Goal: Information Seeking & Learning: Learn about a topic

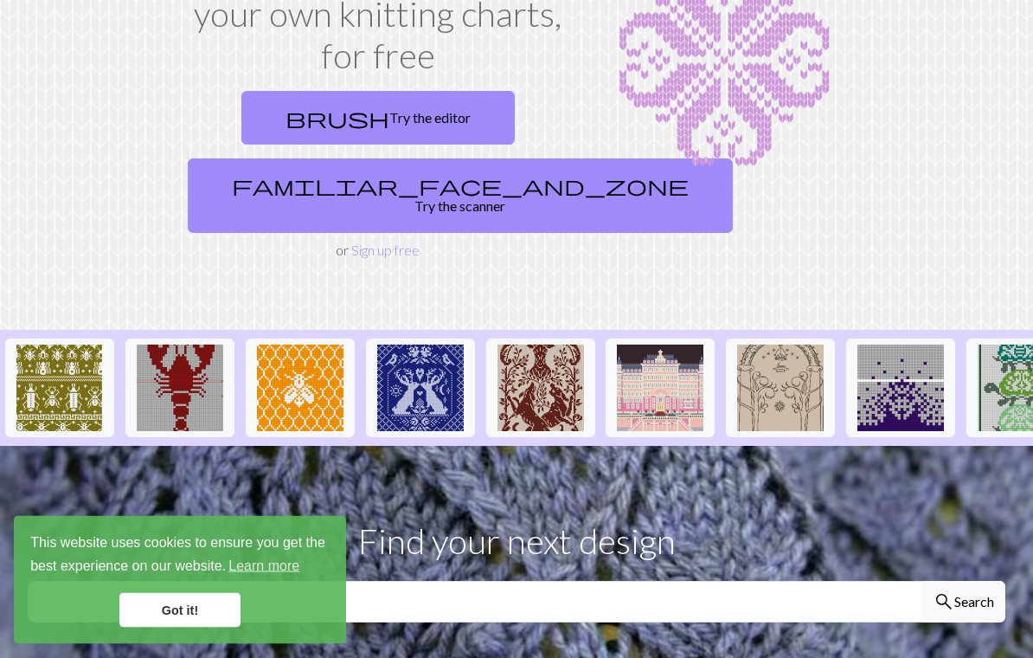
scroll to position [170, 0]
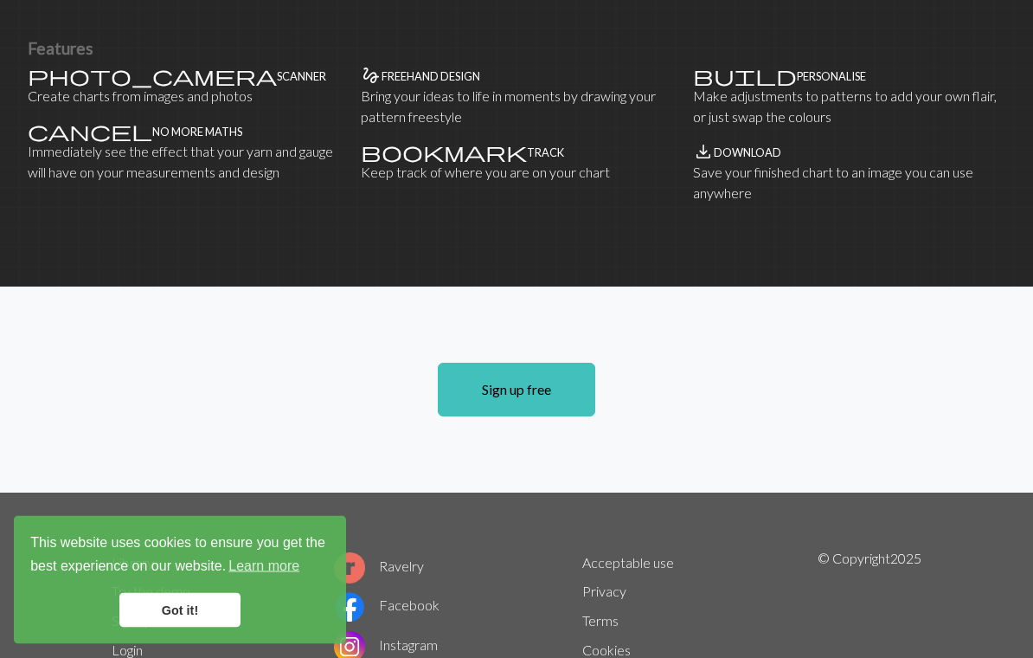
click at [221, 627] on link "Got it!" at bounding box center [179, 610] width 121 height 35
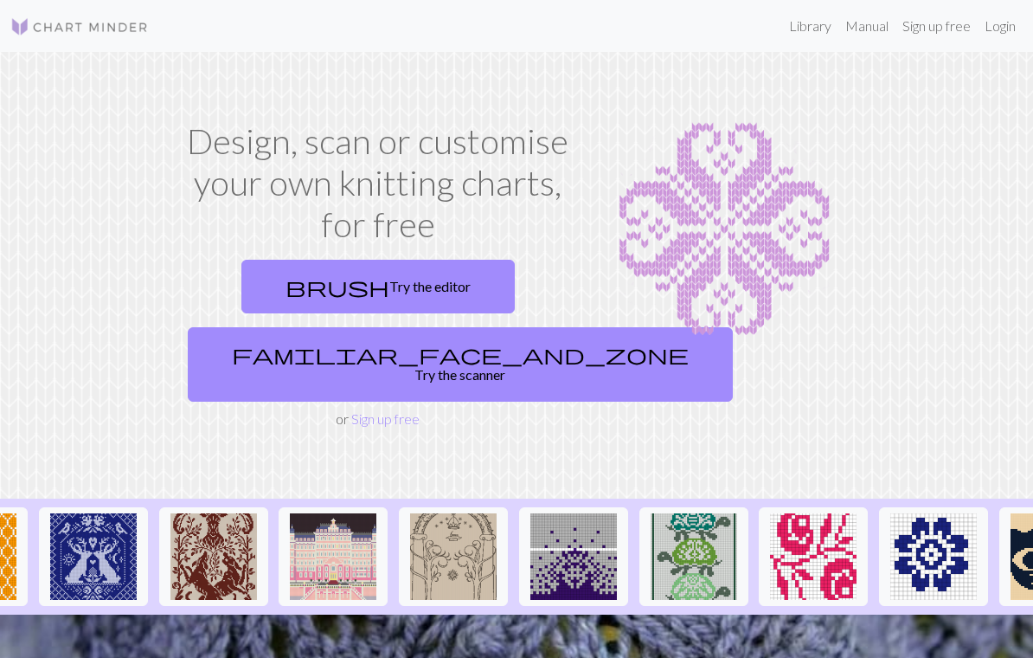
scroll to position [0, 328]
click at [816, 15] on link "Library" at bounding box center [810, 26] width 56 height 35
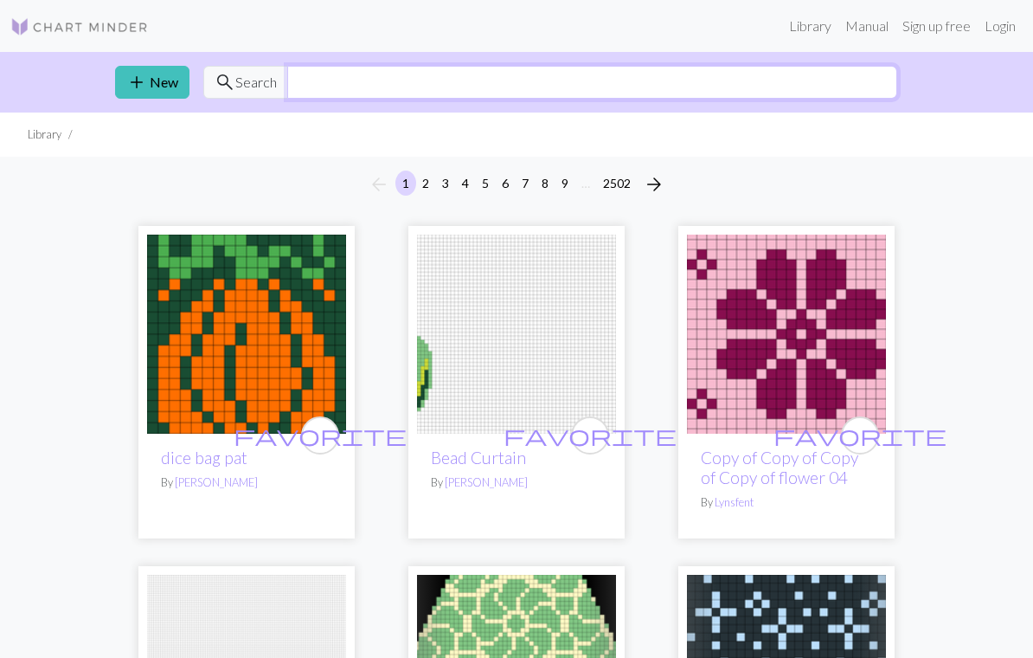
click at [457, 80] on input "text" at bounding box center [592, 82] width 610 height 33
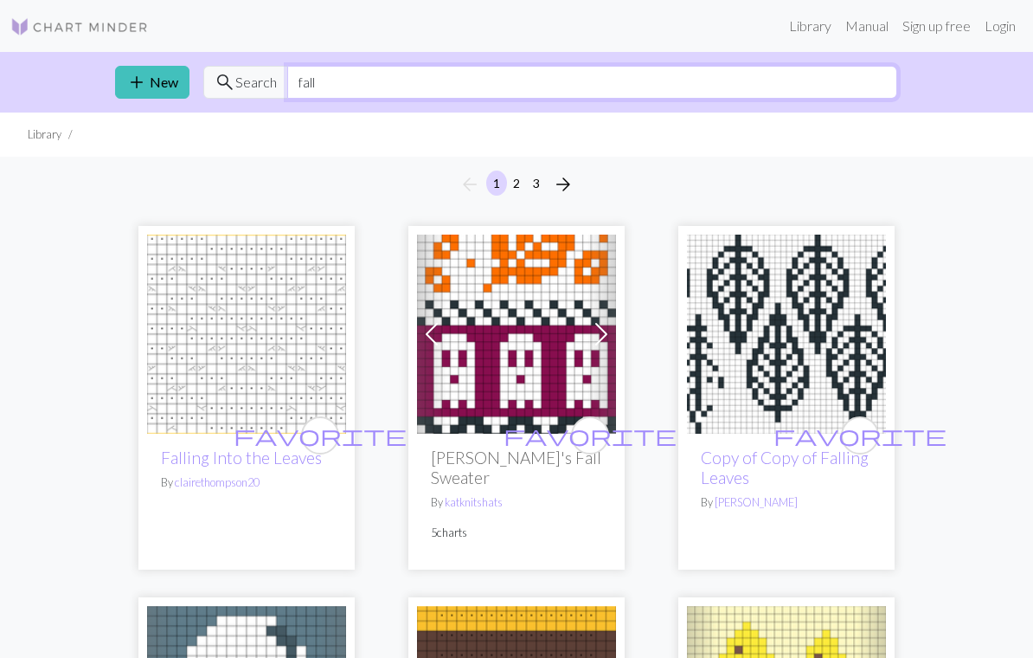
click at [793, 78] on input "fall" at bounding box center [592, 82] width 610 height 33
type input "f"
type input "snoopy"
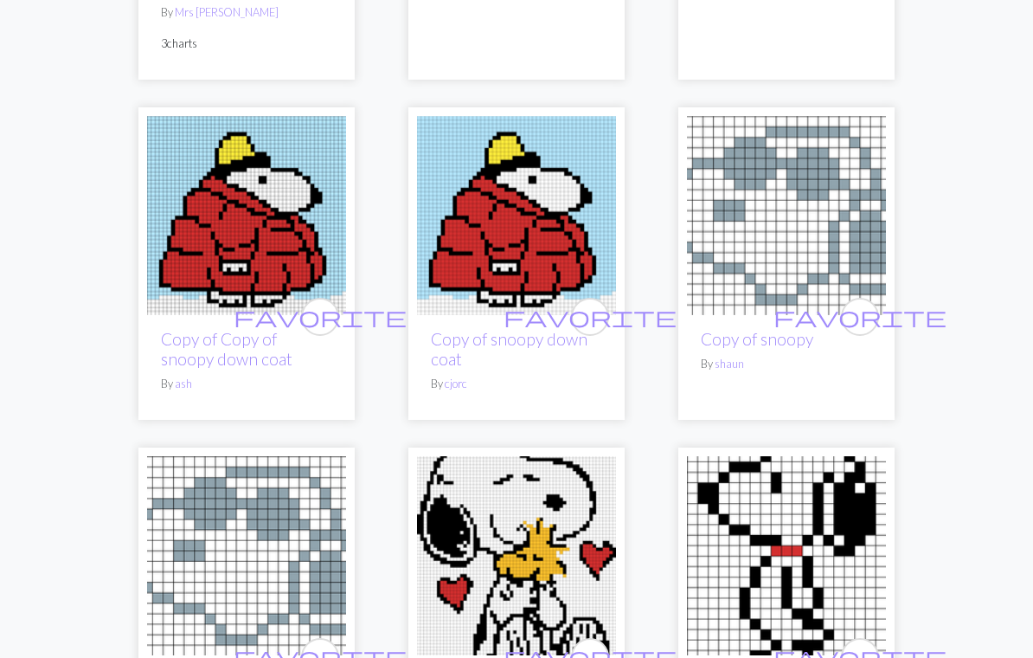
scroll to position [4723, 0]
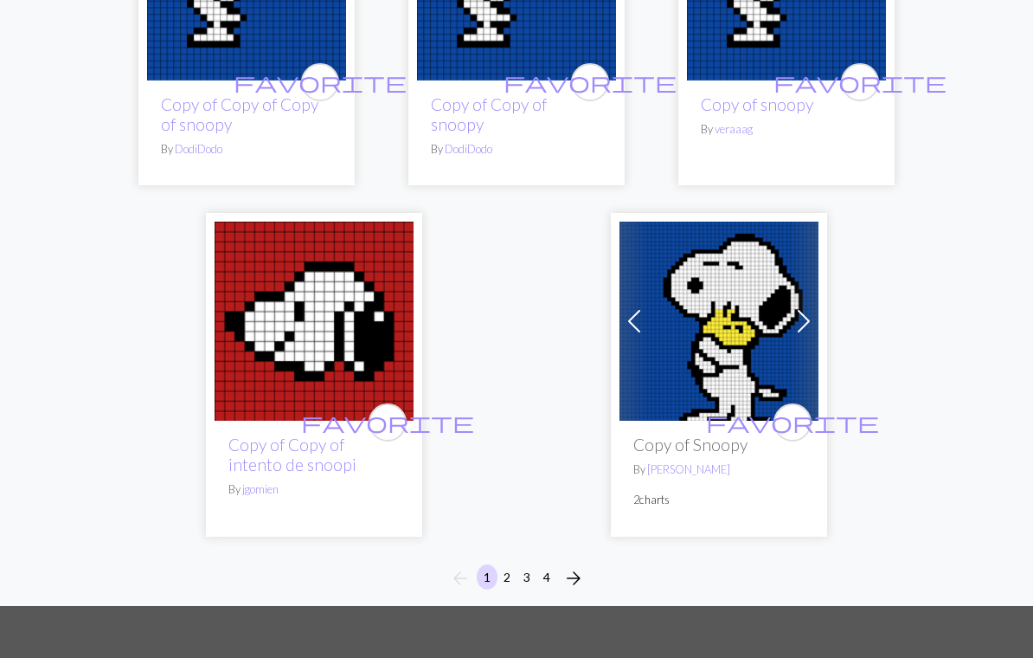
click at [507, 565] on button "2" at bounding box center [507, 577] width 21 height 25
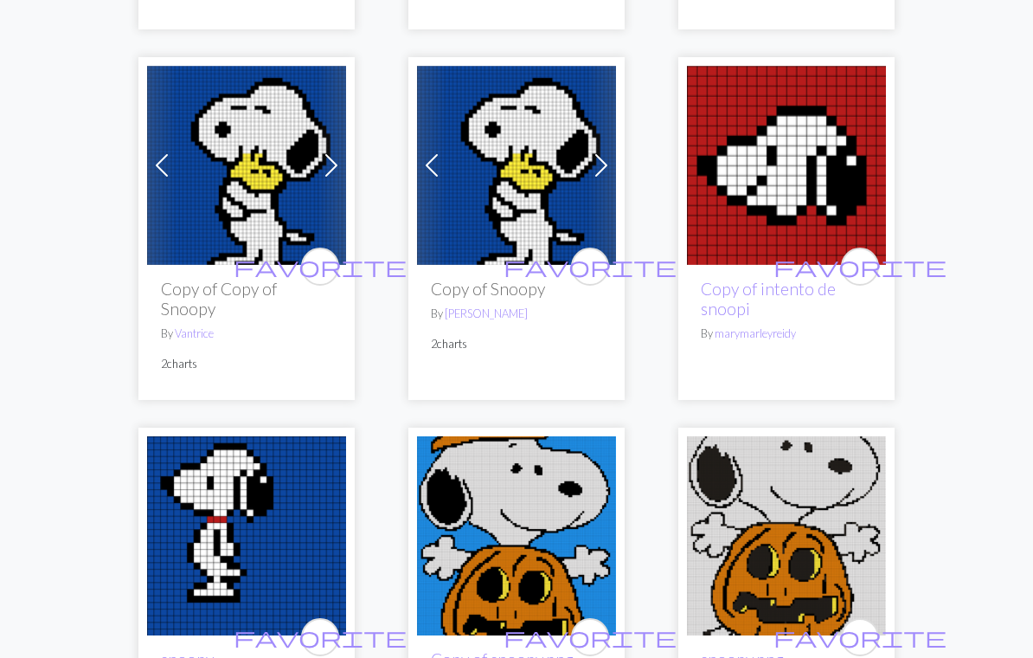
scroll to position [1997, 0]
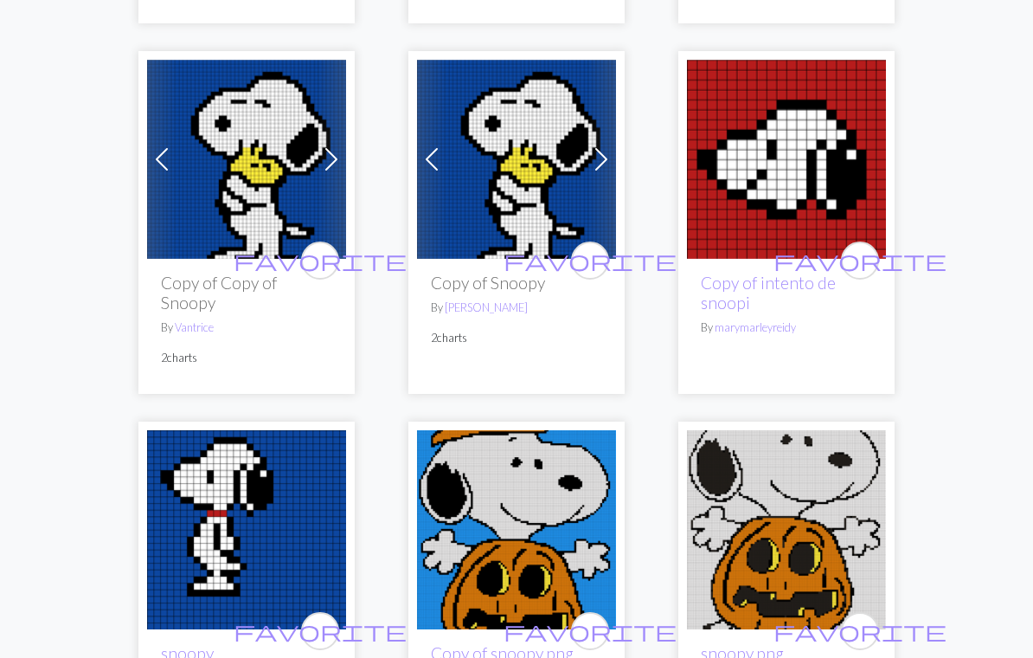
click at [600, 153] on span at bounding box center [601, 159] width 28 height 28
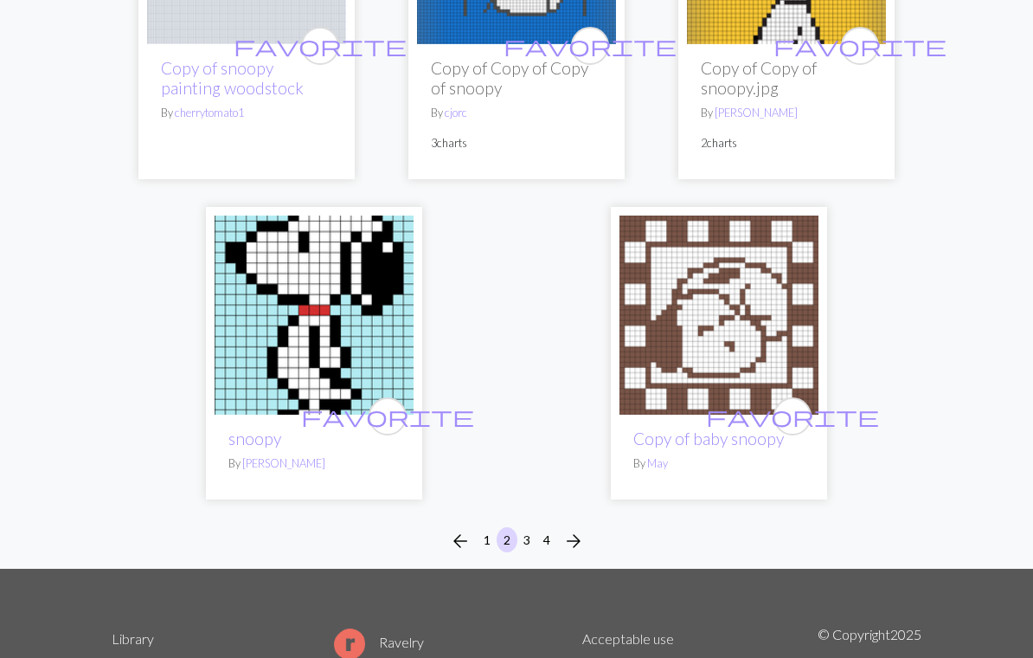
scroll to position [5767, 0]
click at [524, 527] on button "3" at bounding box center [526, 539] width 21 height 25
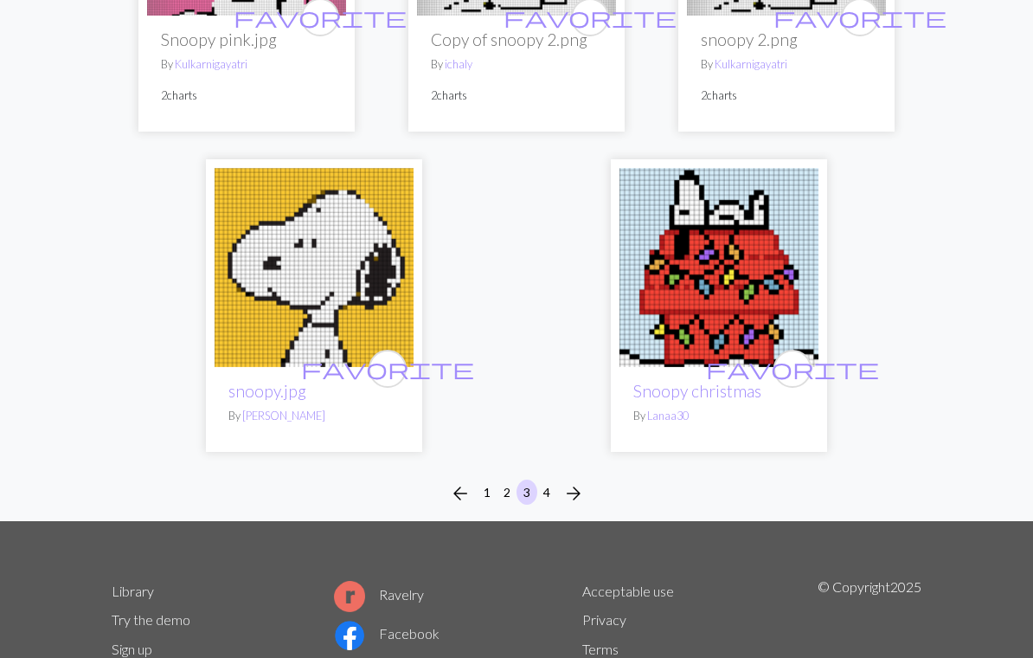
scroll to position [5622, 0]
click at [545, 479] on button "4" at bounding box center [546, 491] width 21 height 25
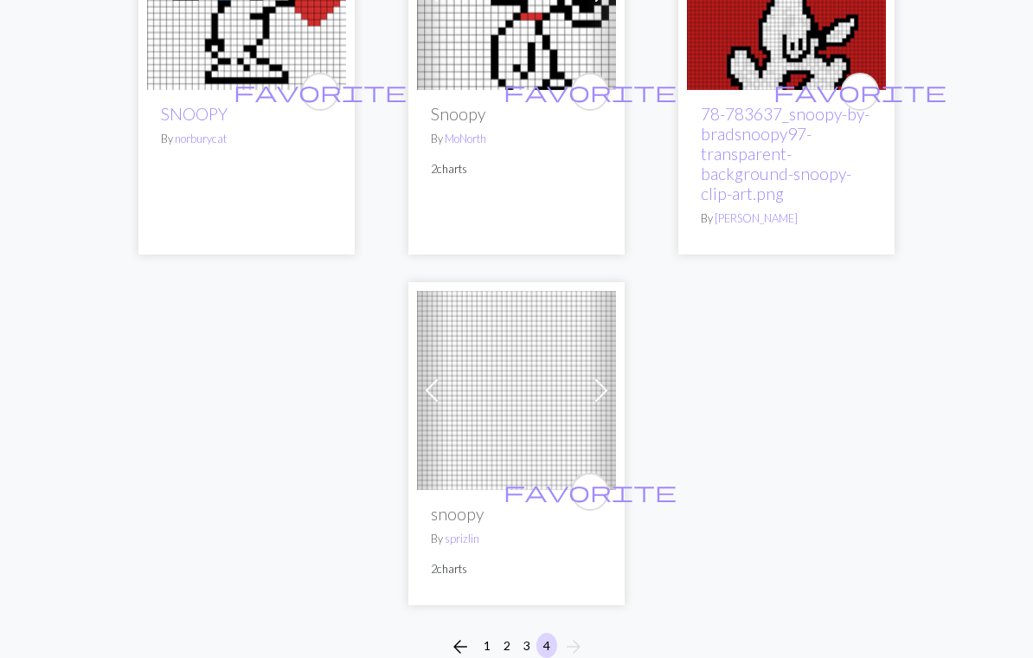
click at [491, 643] on button "1" at bounding box center [487, 645] width 21 height 25
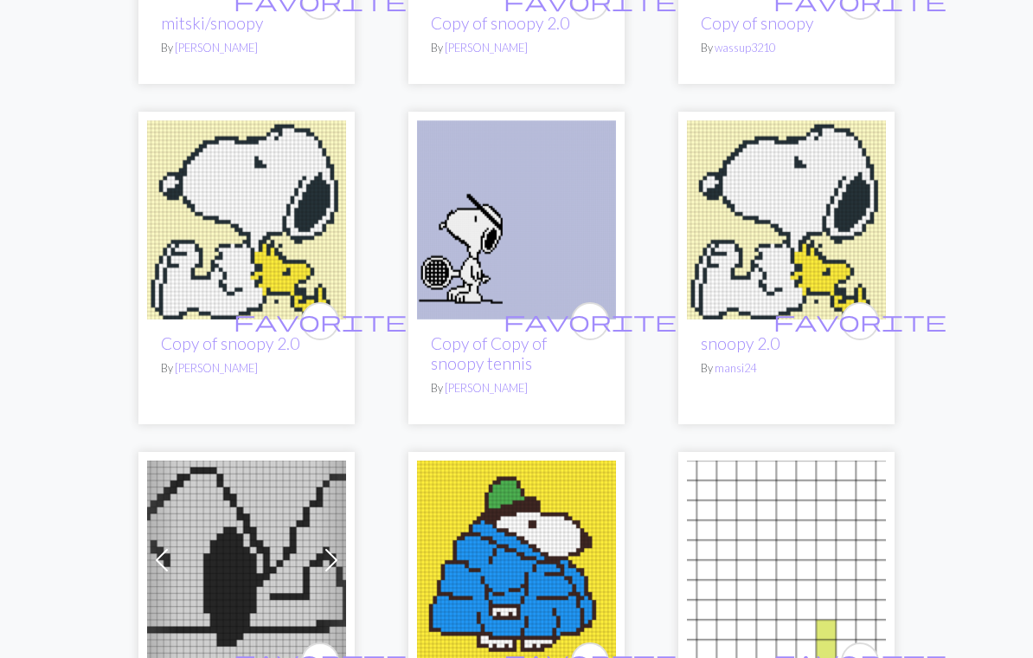
scroll to position [1900, 0]
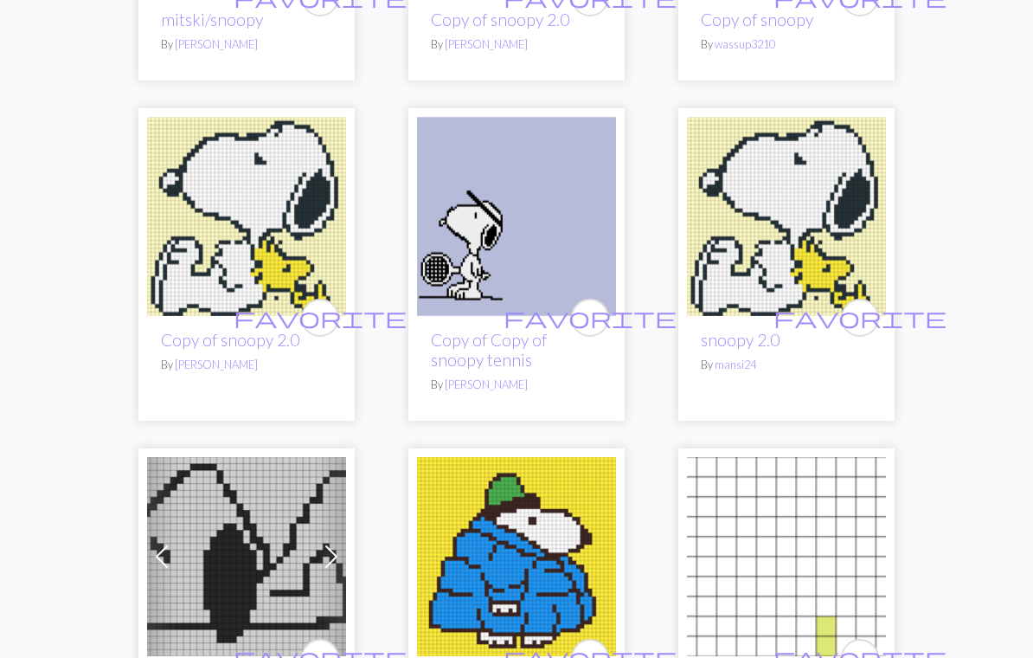
click at [831, 244] on img at bounding box center [786, 216] width 199 height 199
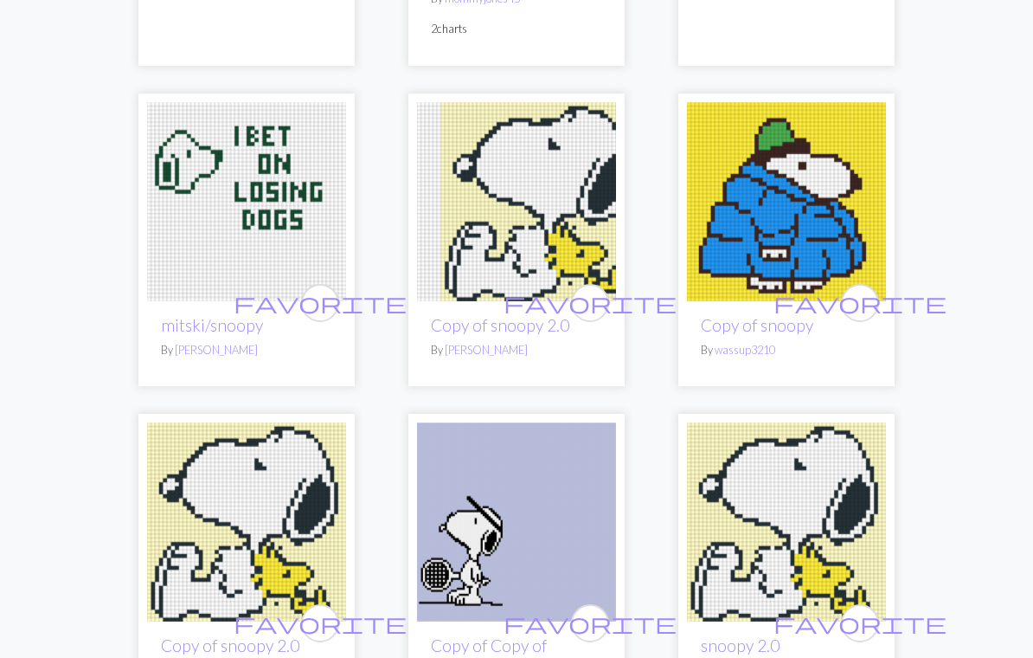
scroll to position [1630, 0]
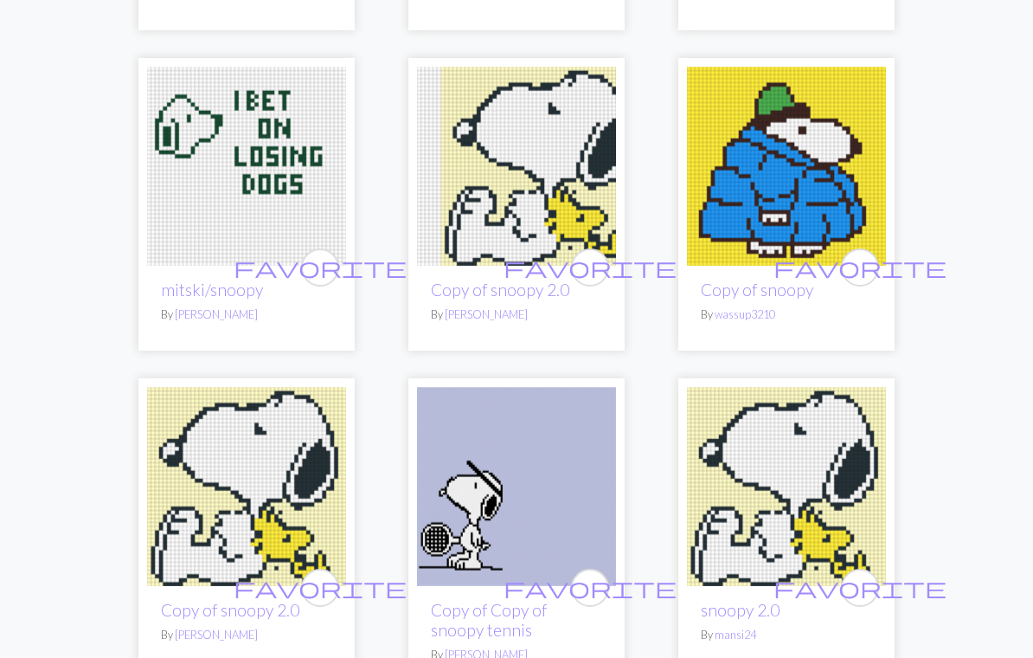
click at [275, 451] on img at bounding box center [246, 486] width 199 height 199
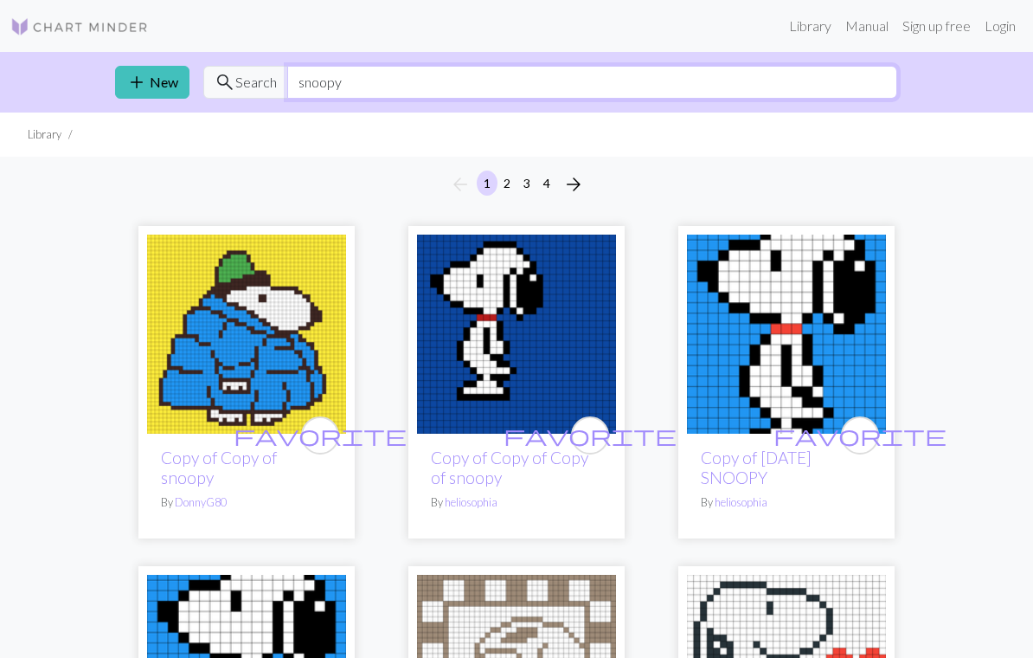
click at [667, 92] on input "snoopy" at bounding box center [592, 82] width 610 height 33
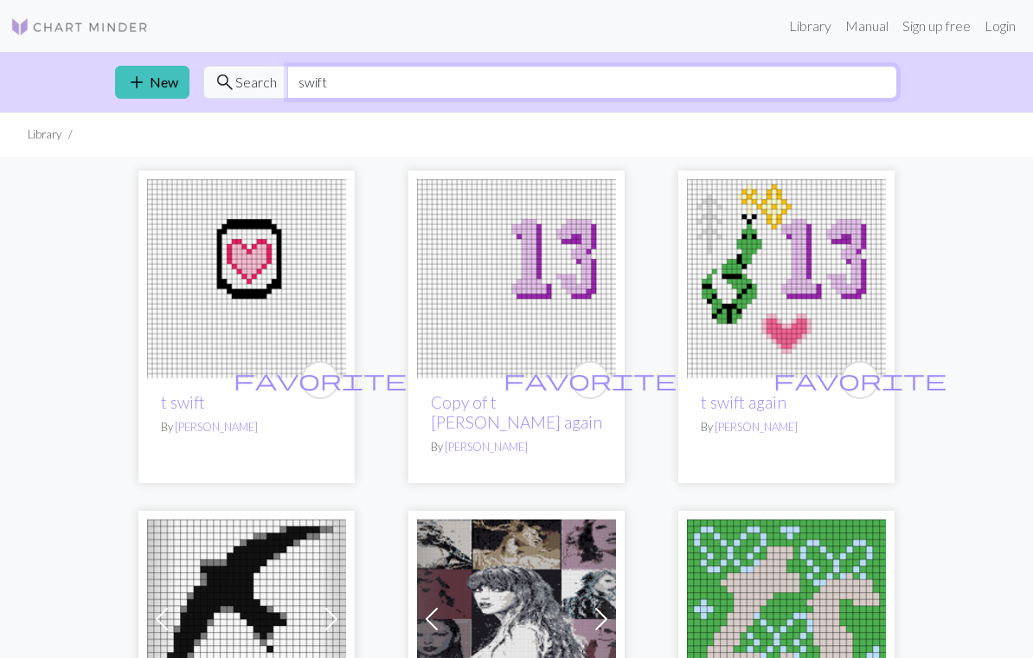
click at [818, 87] on input "swift" at bounding box center [592, 82] width 610 height 33
type input "s"
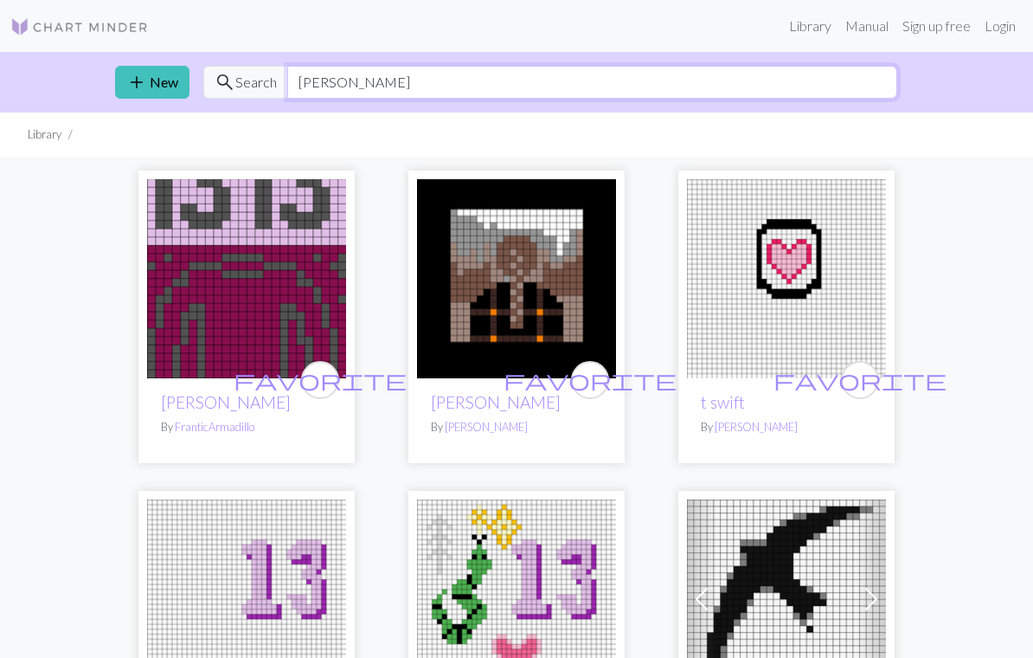
click at [371, 77] on input "[PERSON_NAME]" at bounding box center [592, 82] width 610 height 33
type input "t"
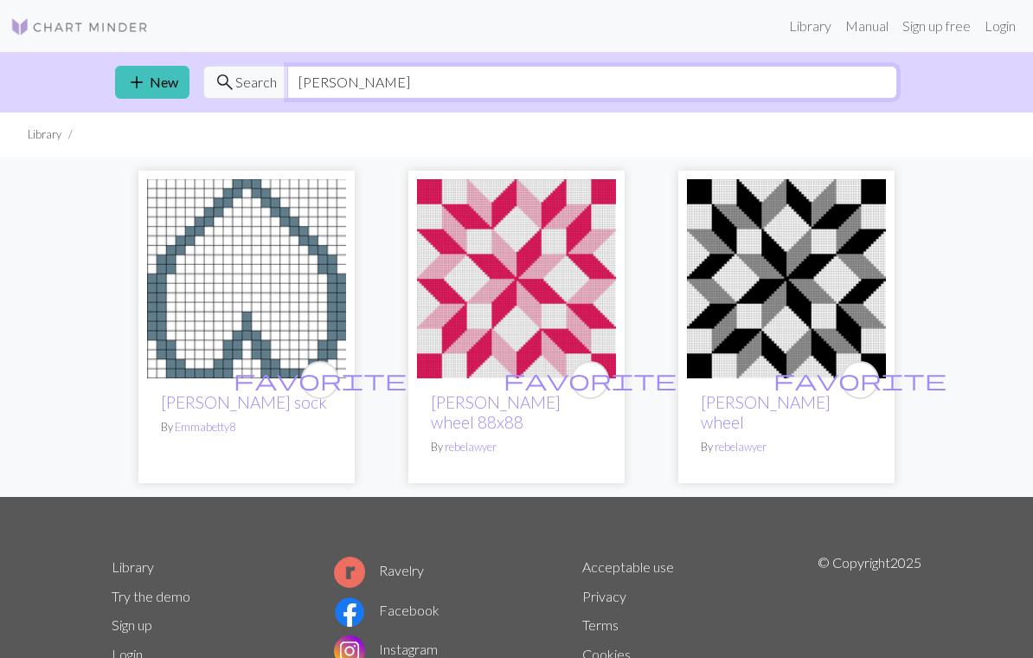
click at [644, 85] on input "[PERSON_NAME]" at bounding box center [592, 82] width 610 height 33
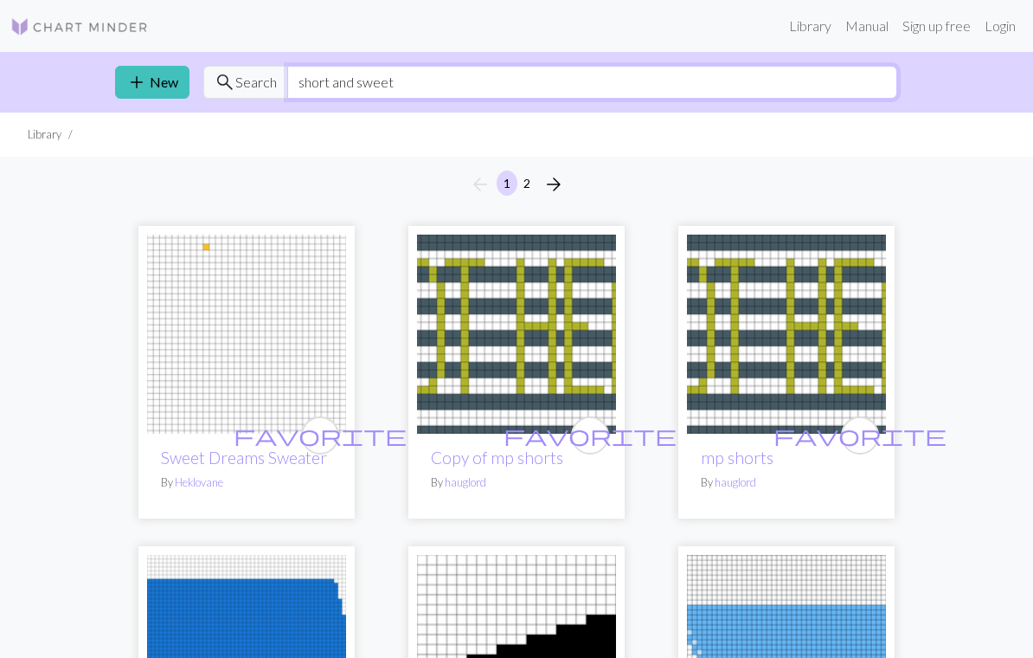
click at [815, 85] on input "short and sweet" at bounding box center [592, 82] width 610 height 33
type input "s"
type input "stardew"
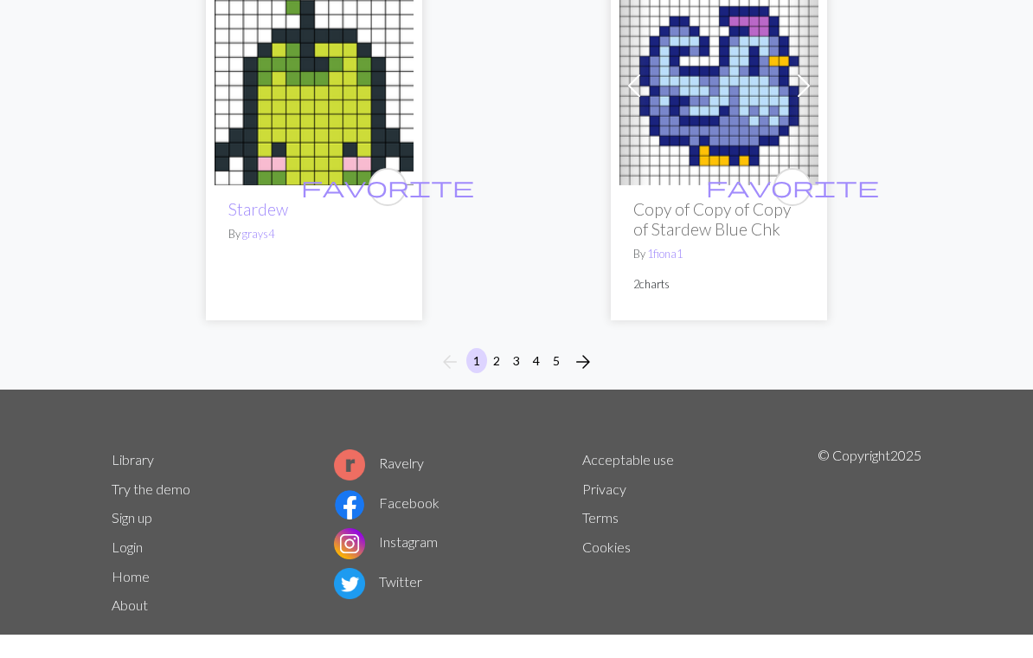
scroll to position [6386, 0]
